Goal: Information Seeking & Learning: Learn about a topic

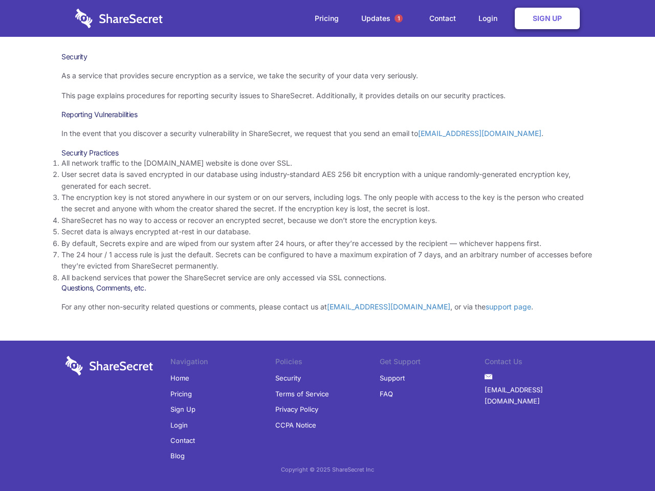
click at [328, 246] on li "By default, Secrets expire and are wiped from our system after 24 hours, or aft…" at bounding box center [327, 243] width 532 height 11
click at [399, 18] on span "1" at bounding box center [399, 18] width 8 height 8
